Goal: Navigation & Orientation: Go to known website

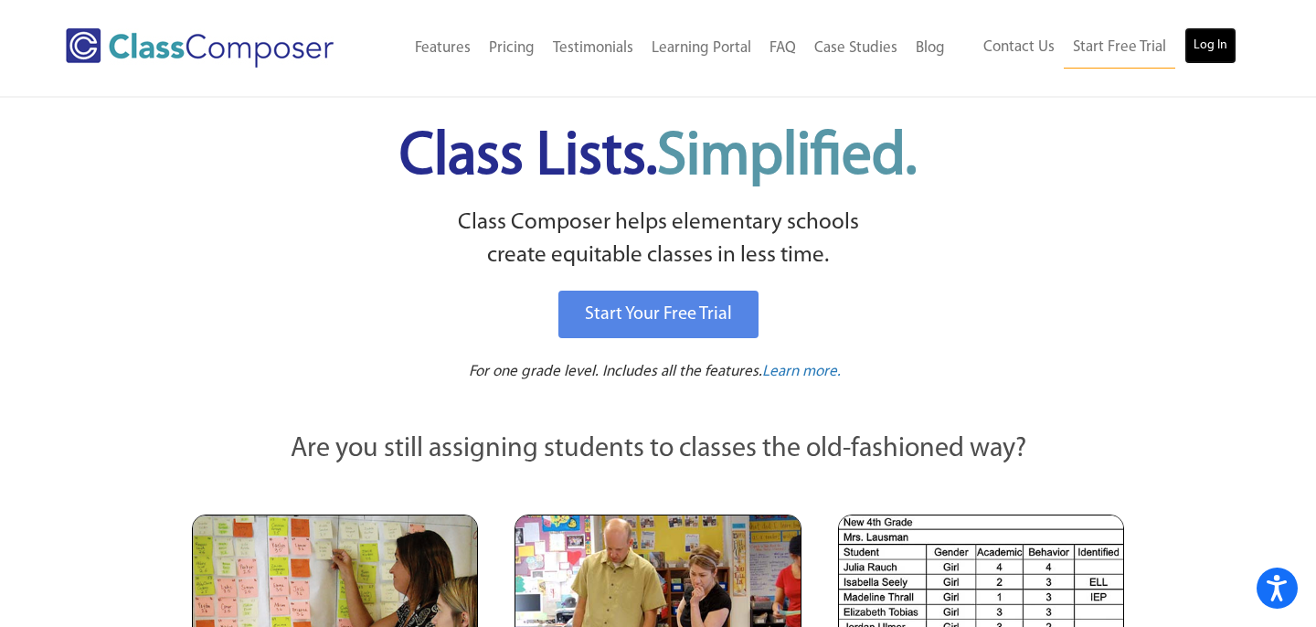
click at [1205, 47] on link "Log In" at bounding box center [1210, 45] width 52 height 37
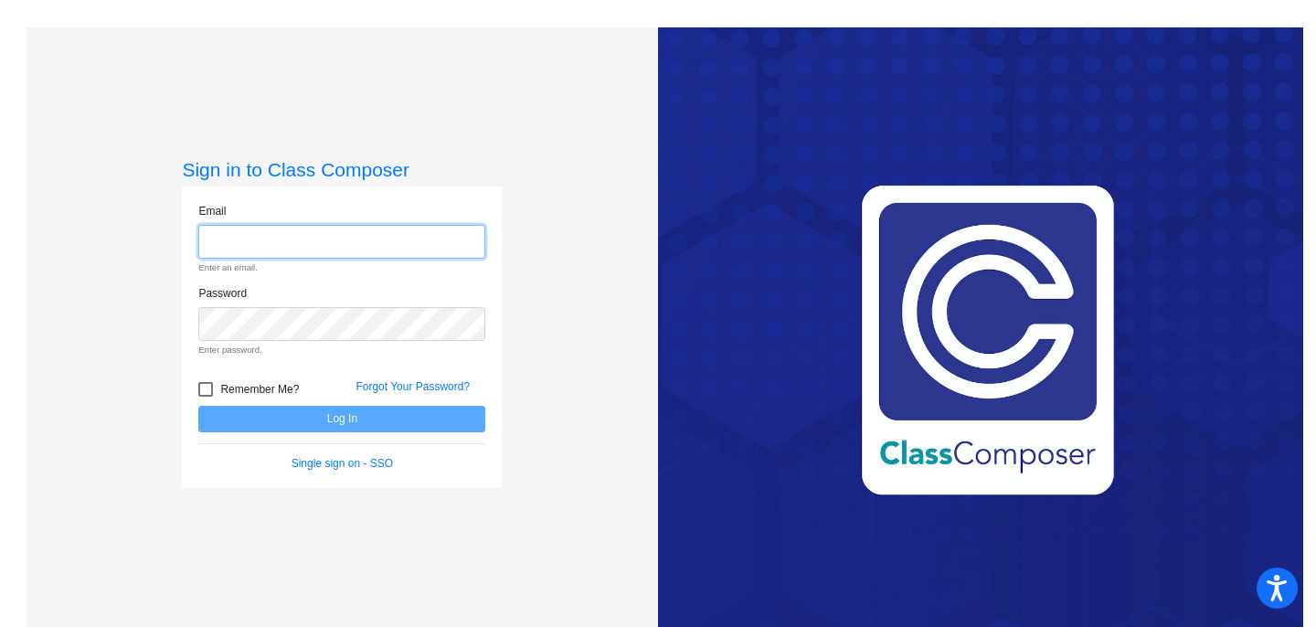
type input "[EMAIL_ADDRESS][DOMAIN_NAME]"
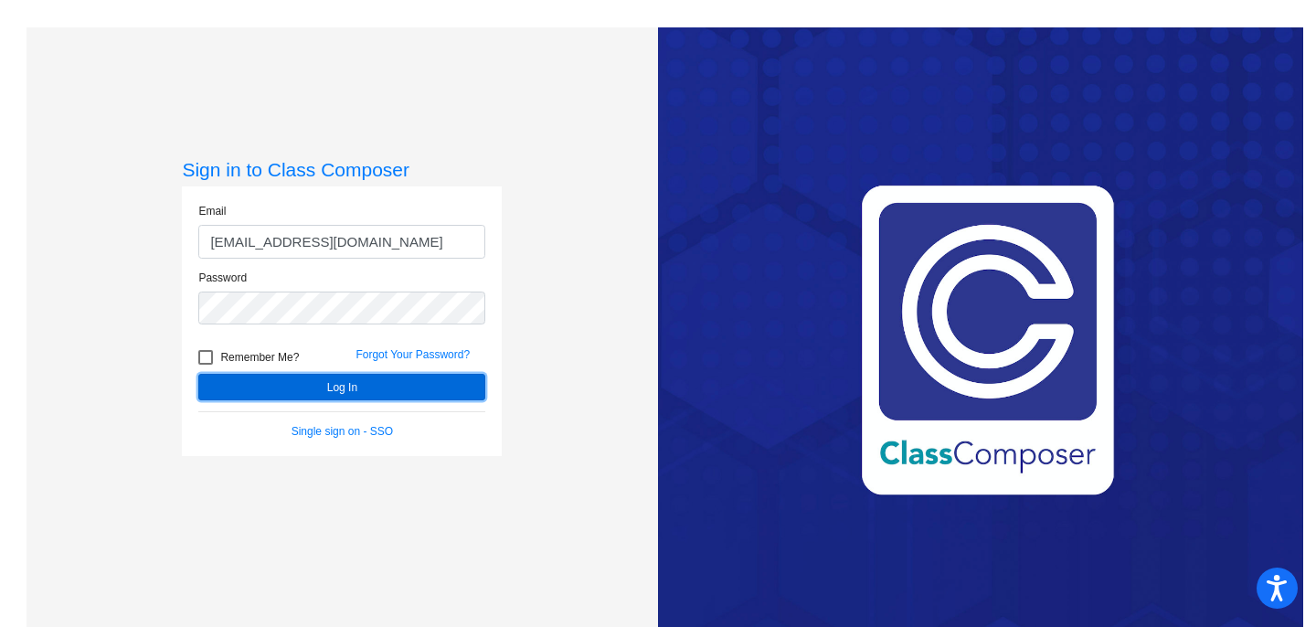
click at [312, 387] on button "Log In" at bounding box center [341, 387] width 287 height 27
